Goal: Task Accomplishment & Management: Use online tool/utility

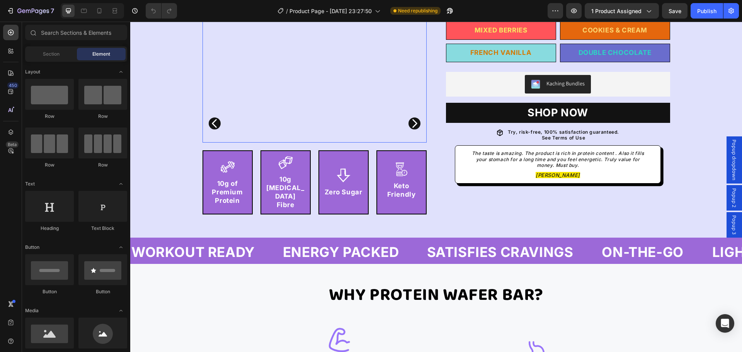
scroll to position [193, 0]
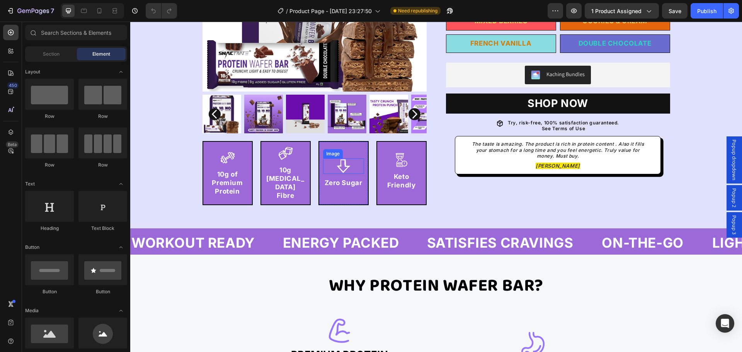
click at [343, 160] on img at bounding box center [343, 165] width 15 height 15
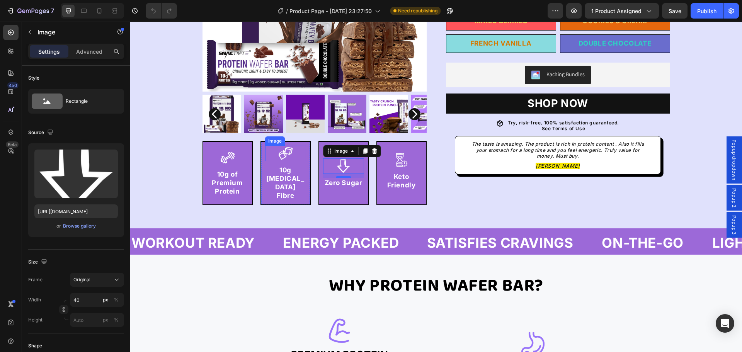
click at [287, 153] on img at bounding box center [285, 153] width 15 height 15
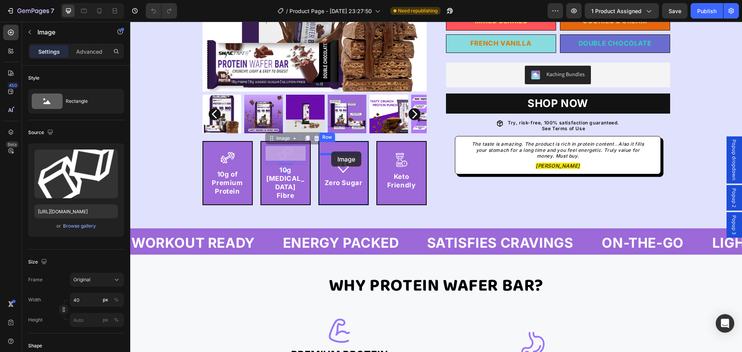
drag, startPoint x: 270, startPoint y: 141, endPoint x: 331, endPoint y: 152, distance: 62.0
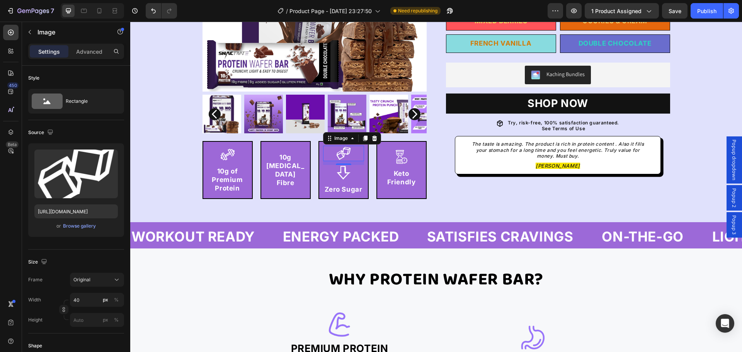
click at [341, 171] on div "10" at bounding box center [344, 171] width 8 height 6
click at [341, 170] on div "10" at bounding box center [344, 171] width 8 height 6
click at [354, 170] on div at bounding box center [343, 172] width 41 height 15
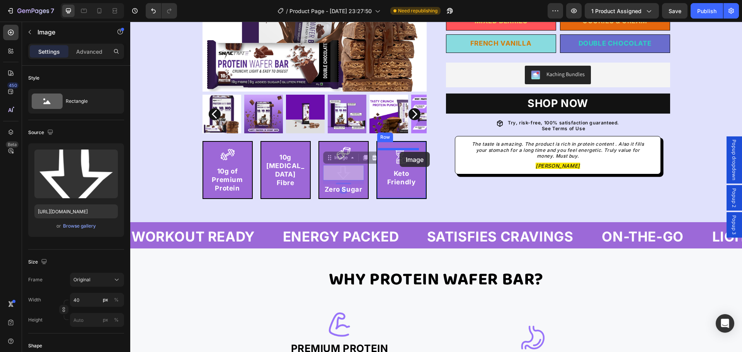
drag, startPoint x: 327, startPoint y: 157, endPoint x: 400, endPoint y: 152, distance: 73.2
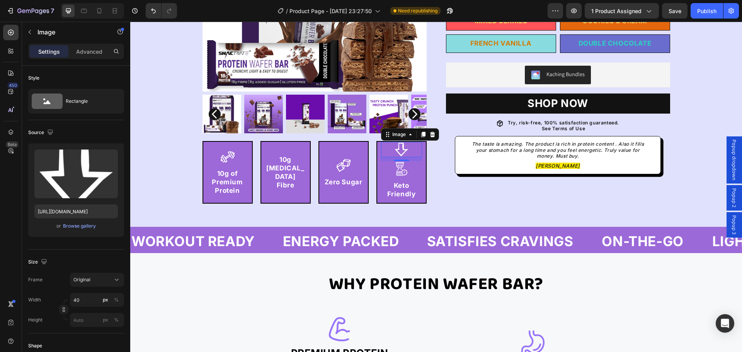
click at [398, 170] on div "10" at bounding box center [402, 167] width 8 height 6
click at [402, 176] on img at bounding box center [401, 168] width 15 height 15
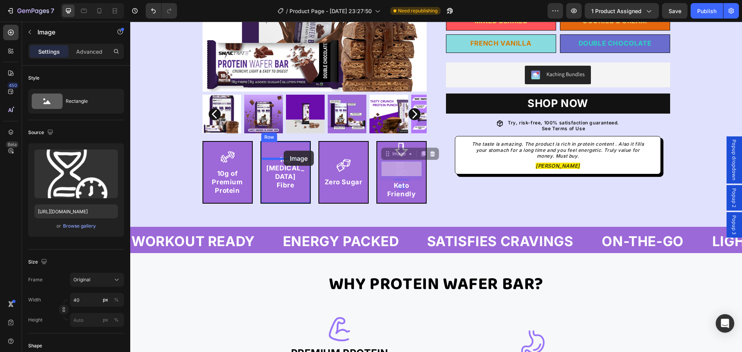
drag, startPoint x: 383, startPoint y: 154, endPoint x: 284, endPoint y: 151, distance: 99.0
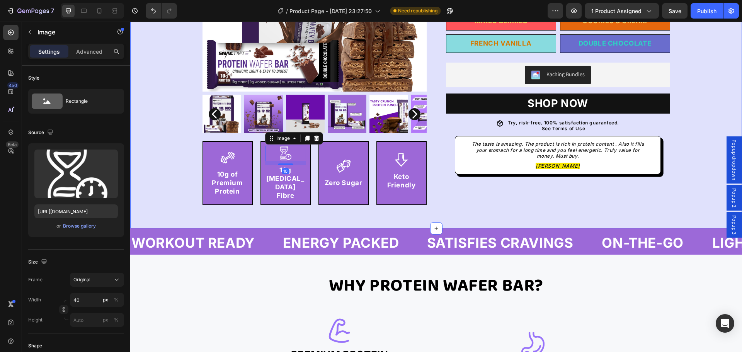
click at [312, 202] on div "Image Product Images Product Row Image 10g of Premium Protein Text Block Row Im…" at bounding box center [436, 36] width 612 height 384
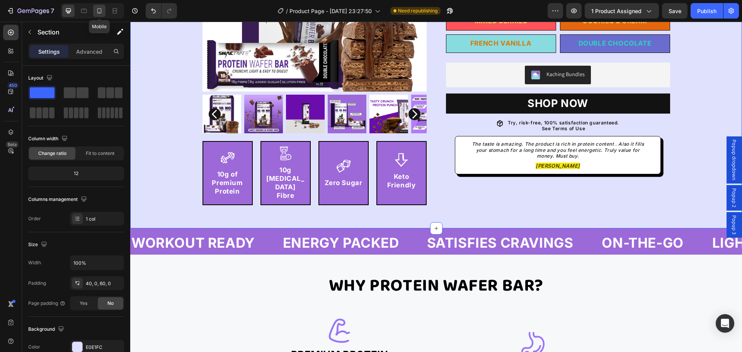
click at [96, 12] on icon at bounding box center [99, 11] width 8 height 8
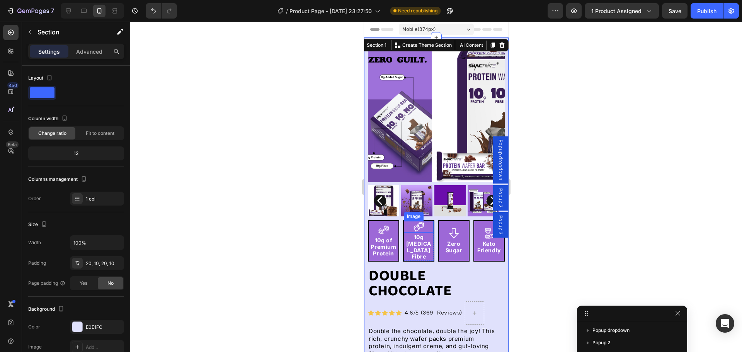
click at [413, 221] on img at bounding box center [419, 227] width 12 height 12
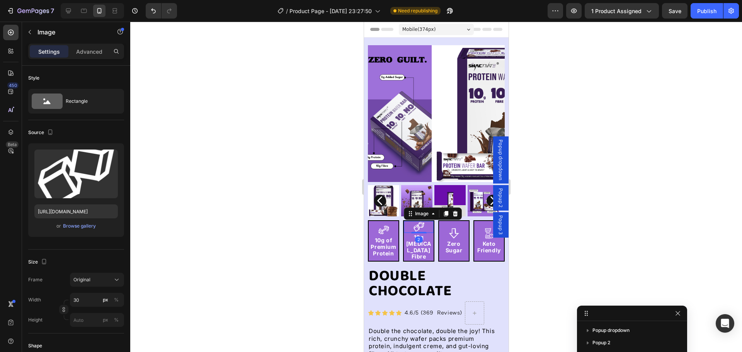
scroll to position [194, 0]
drag, startPoint x: 411, startPoint y: 210, endPoint x: 443, endPoint y: 221, distance: 33.3
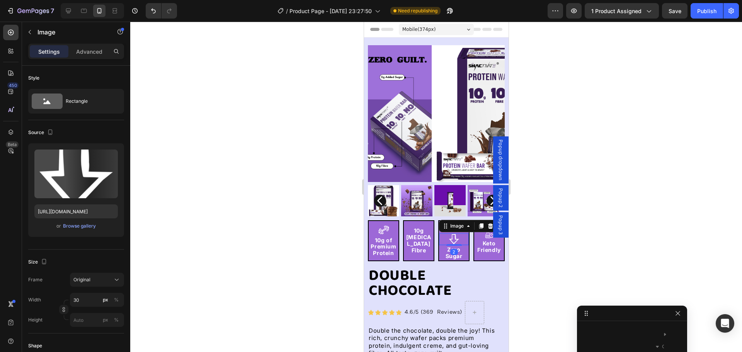
click at [454, 235] on img at bounding box center [454, 239] width 12 height 12
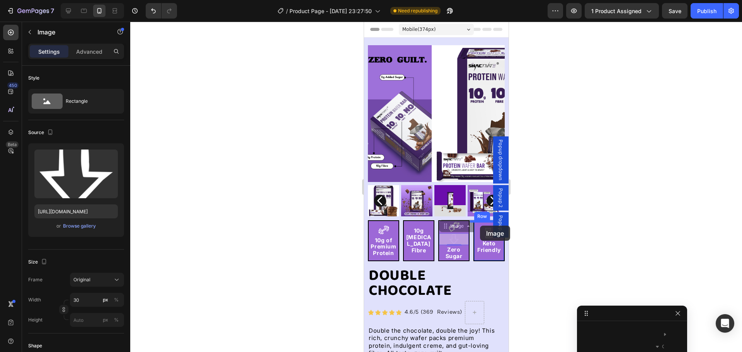
drag, startPoint x: 441, startPoint y: 224, endPoint x: 480, endPoint y: 226, distance: 38.7
click at [481, 227] on div "Image 2 Image Keto Friendly Text Block" at bounding box center [489, 240] width 30 height 39
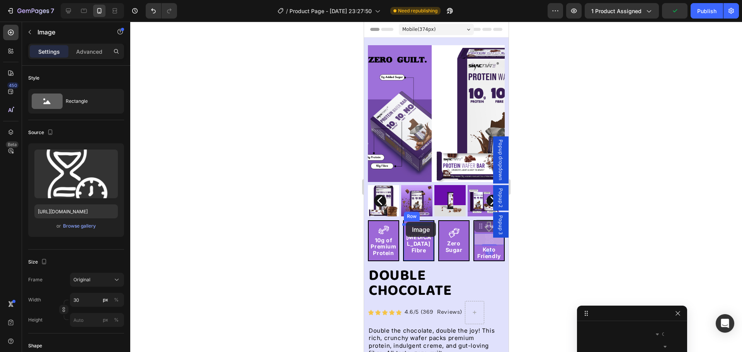
drag, startPoint x: 474, startPoint y: 221, endPoint x: 406, endPoint y: 222, distance: 68.8
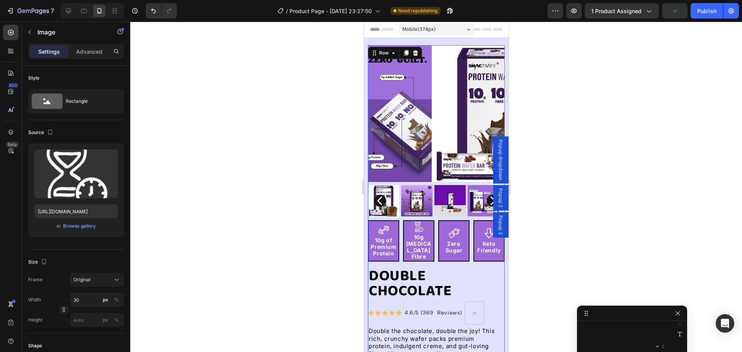
click at [477, 252] on div "Image Product Images Product Row Image 10g of Premium Protein Text Block Row Im…" at bounding box center [436, 306] width 137 height 522
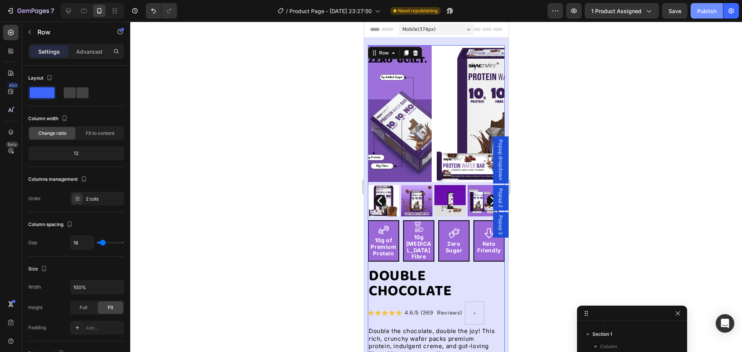
click at [705, 11] on div "Publish" at bounding box center [706, 11] width 19 height 8
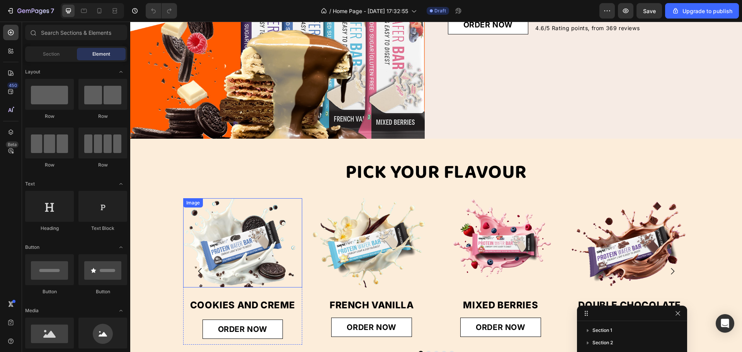
scroll to position [348, 0]
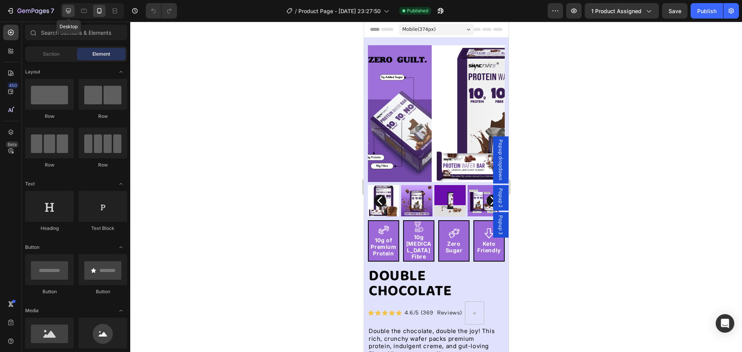
click at [68, 11] on icon at bounding box center [68, 11] width 5 height 5
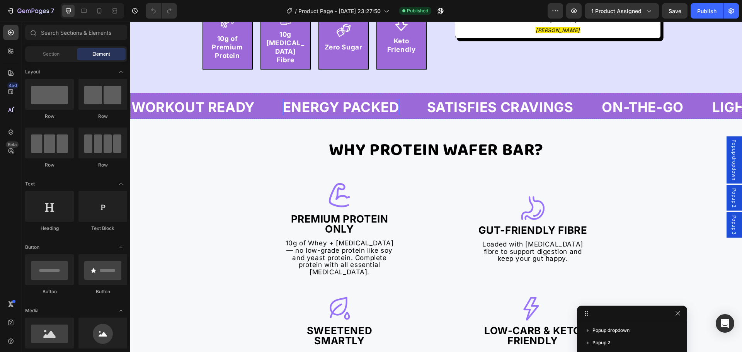
scroll to position [348, 0]
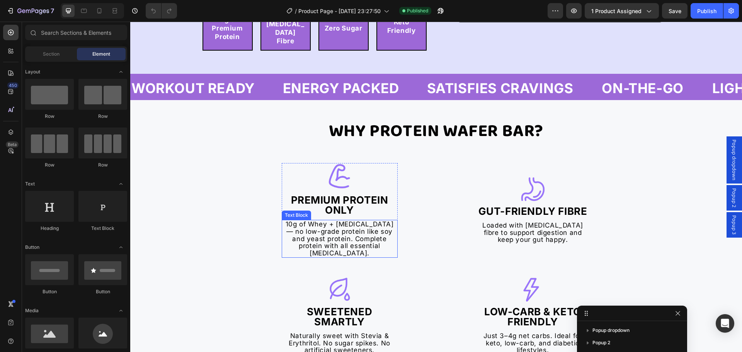
click at [210, 204] on div "Why Protein Wafer Bar? Text Block Image Premium Protein Only Heading 10g of Whe…" at bounding box center [436, 285] width 612 height 332
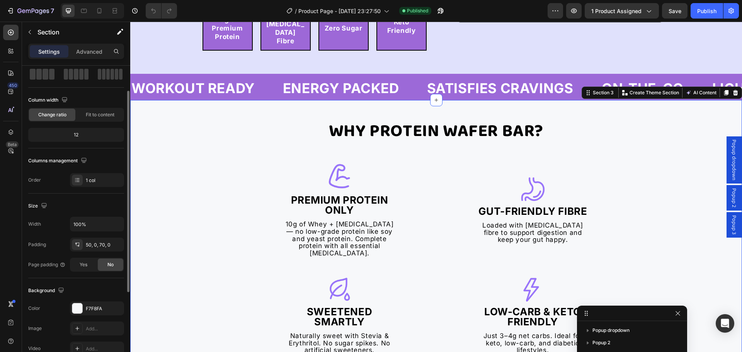
scroll to position [163, 0]
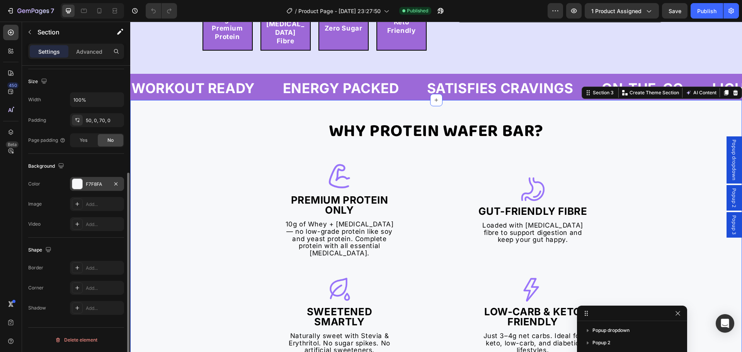
click at [87, 181] on div "F7F8FA" at bounding box center [97, 184] width 22 height 7
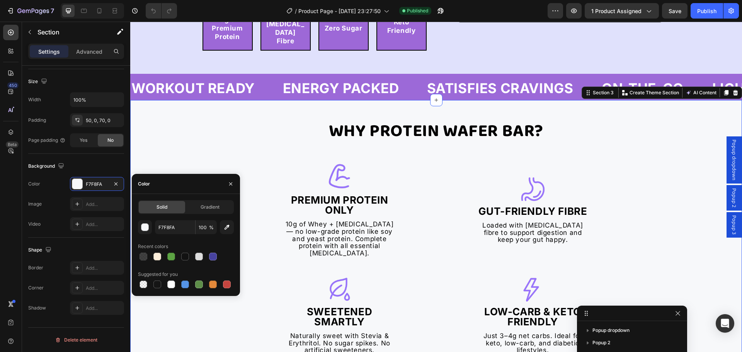
click at [176, 234] on div "F7F8FA 100 % Recent colors Suggested for you" at bounding box center [186, 255] width 96 height 70
click at [174, 227] on input "F7F8FA" at bounding box center [175, 227] width 40 height 14
click at [148, 128] on div "Why Protein Wafer Bar? Text Block Image Premium Protein Only Heading 10g of Whe…" at bounding box center [436, 285] width 612 height 332
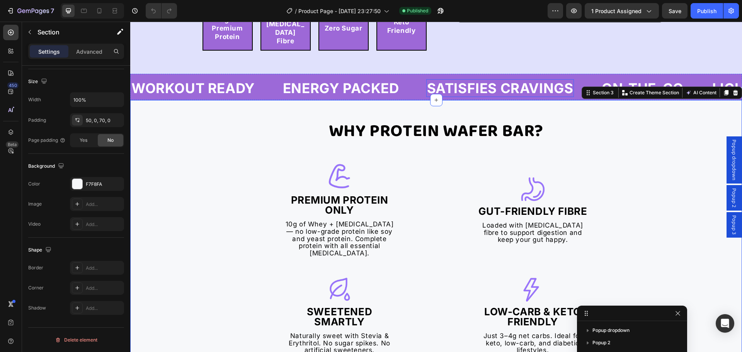
scroll to position [387, 0]
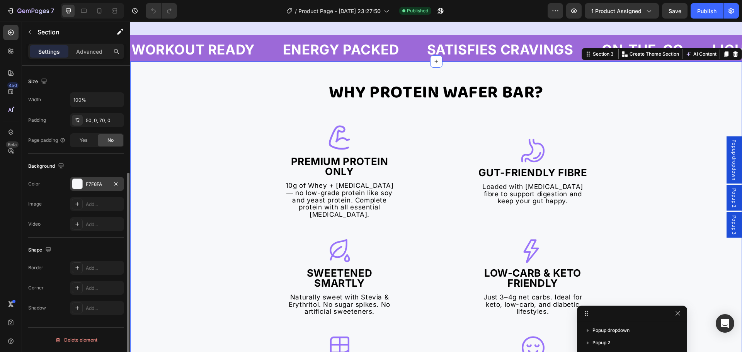
click at [92, 185] on div "F7F8FA" at bounding box center [97, 184] width 22 height 7
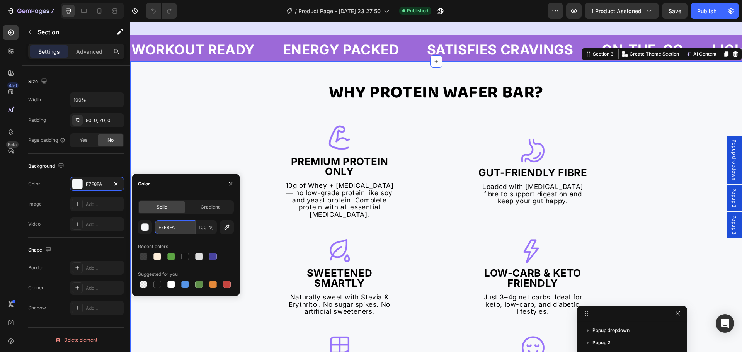
click at [176, 227] on input "F7F8FA" at bounding box center [175, 227] width 40 height 14
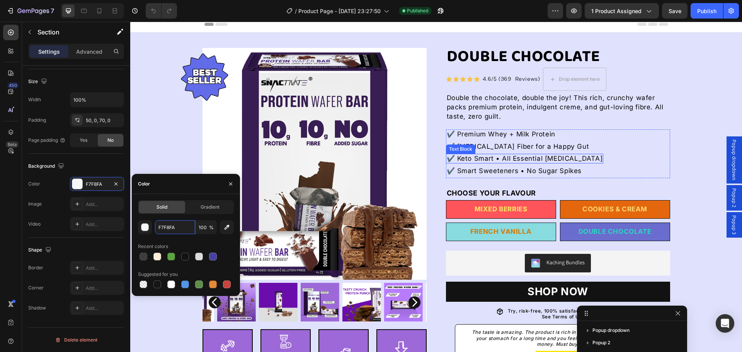
scroll to position [0, 0]
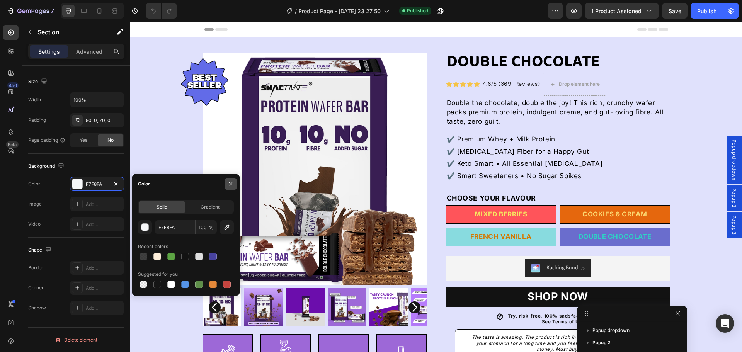
click at [232, 184] on icon "button" at bounding box center [231, 184] width 6 height 6
